Goal: Use online tool/utility: Utilize a website feature to perform a specific function

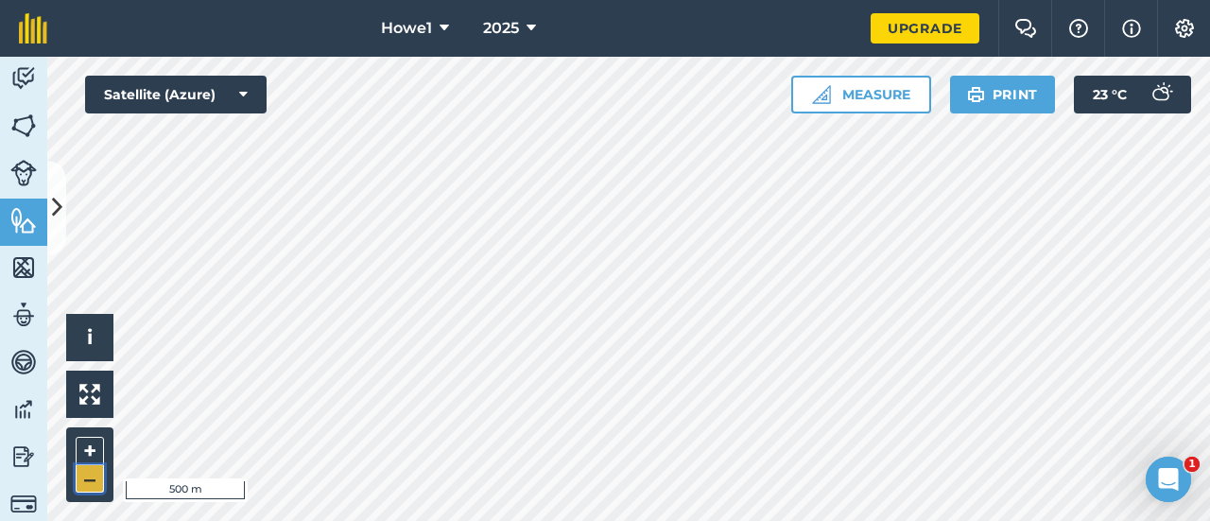
click at [91, 475] on button "–" at bounding box center [90, 478] width 28 height 27
click at [98, 443] on button "+" at bounding box center [90, 451] width 28 height 28
click at [885, 106] on button "Measure" at bounding box center [861, 95] width 140 height 38
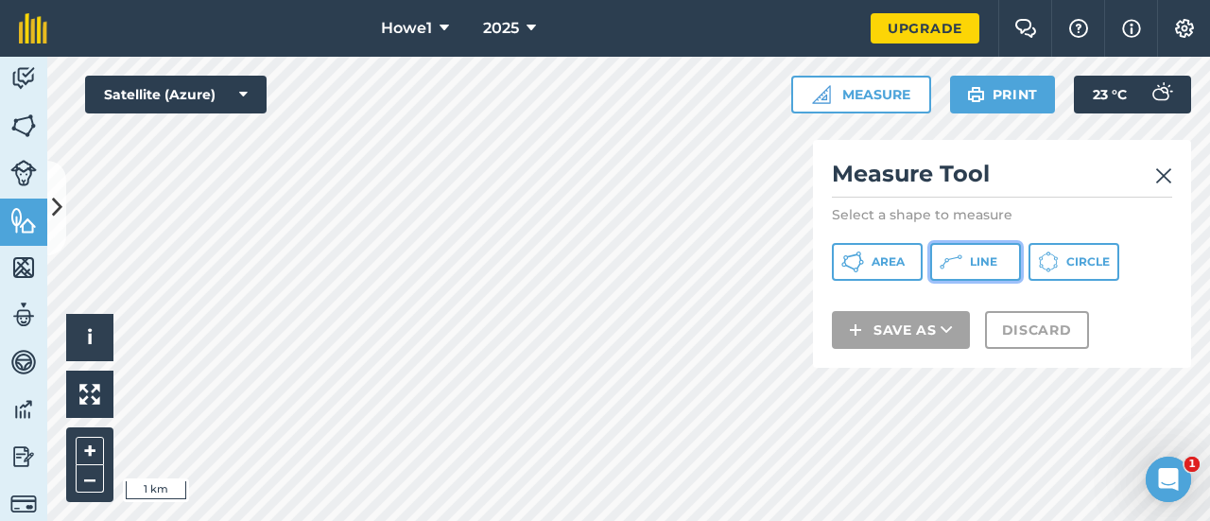
click at [864, 262] on icon at bounding box center [852, 261] width 23 height 23
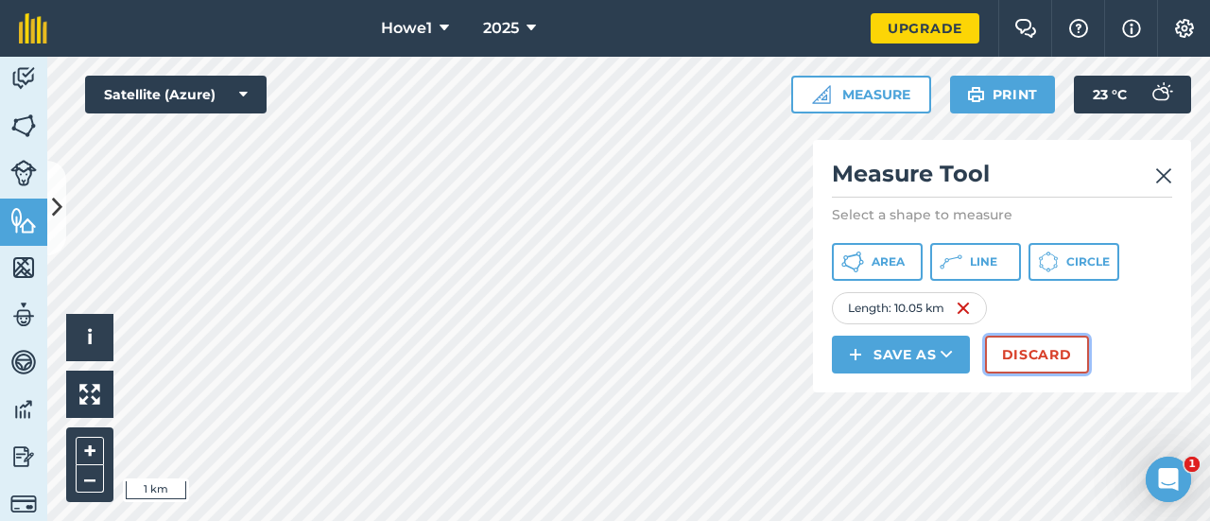
click at [1040, 354] on button "Discard" at bounding box center [1037, 354] width 104 height 38
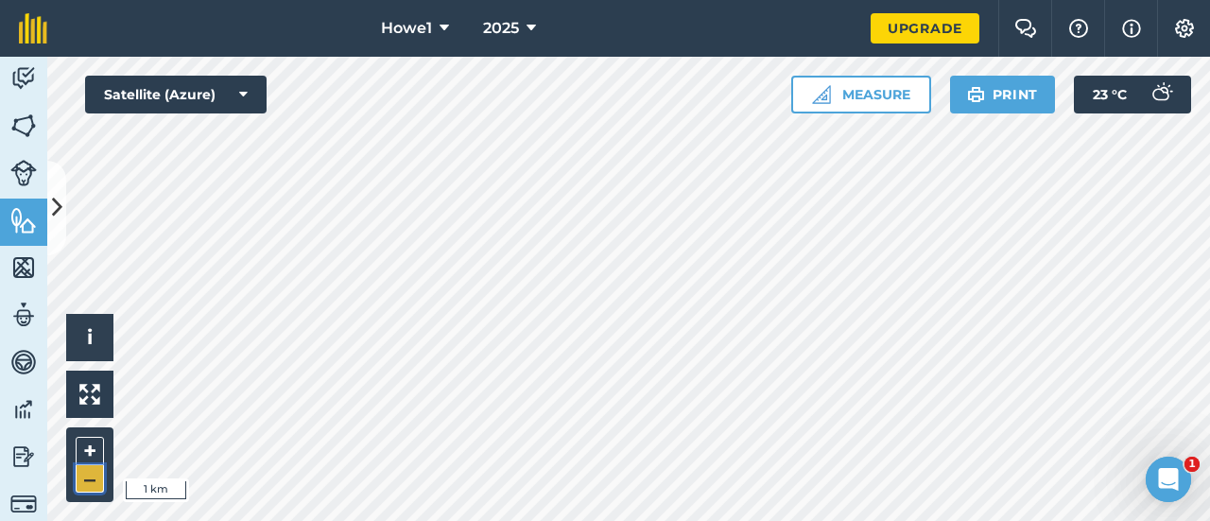
click at [95, 477] on button "–" at bounding box center [90, 478] width 28 height 27
click at [92, 480] on button "–" at bounding box center [90, 478] width 28 height 27
click at [95, 479] on button "–" at bounding box center [90, 478] width 28 height 27
